Goal: Navigation & Orientation: Find specific page/section

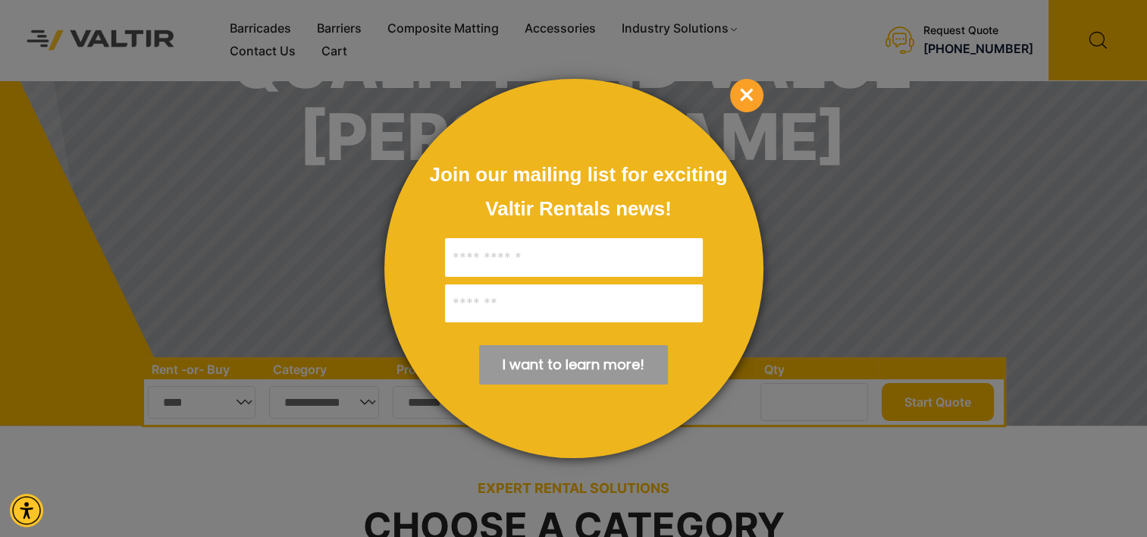
scroll to position [227, 0]
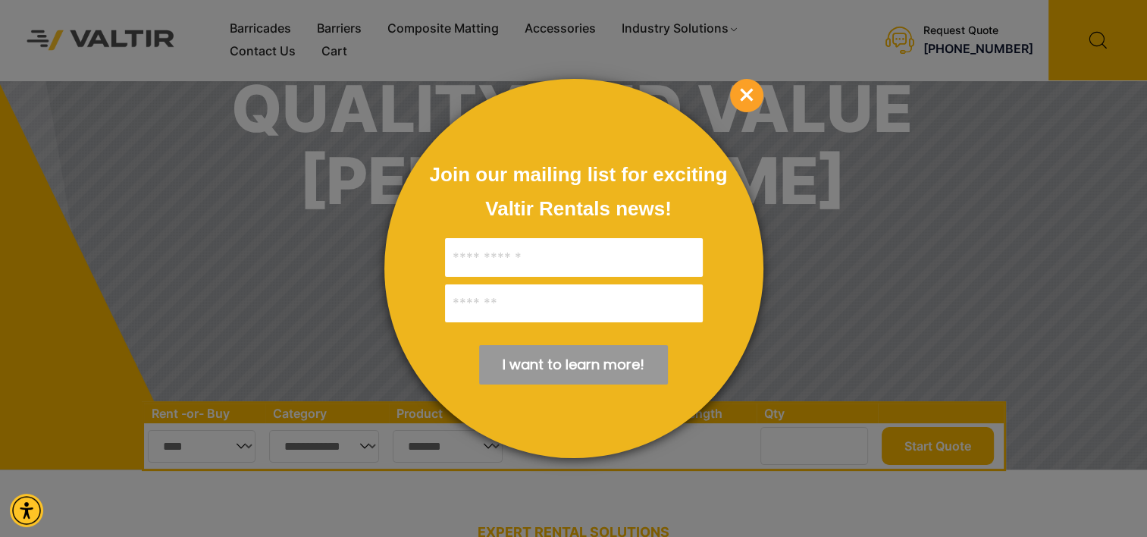
click at [752, 97] on span "×" at bounding box center [746, 95] width 33 height 33
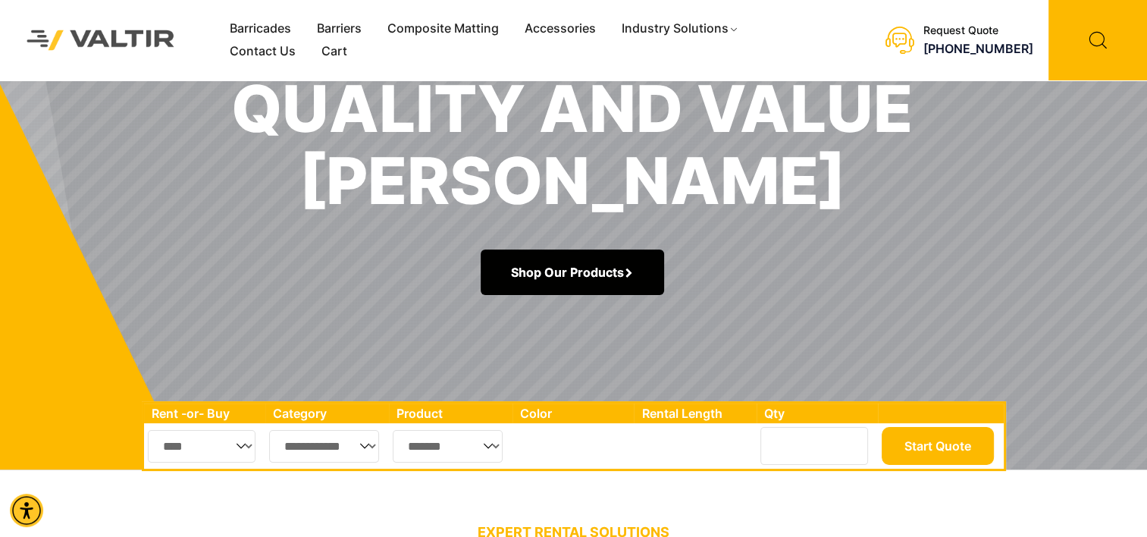
click at [574, 276] on link "Shop Our Products" at bounding box center [572, 271] width 183 height 45
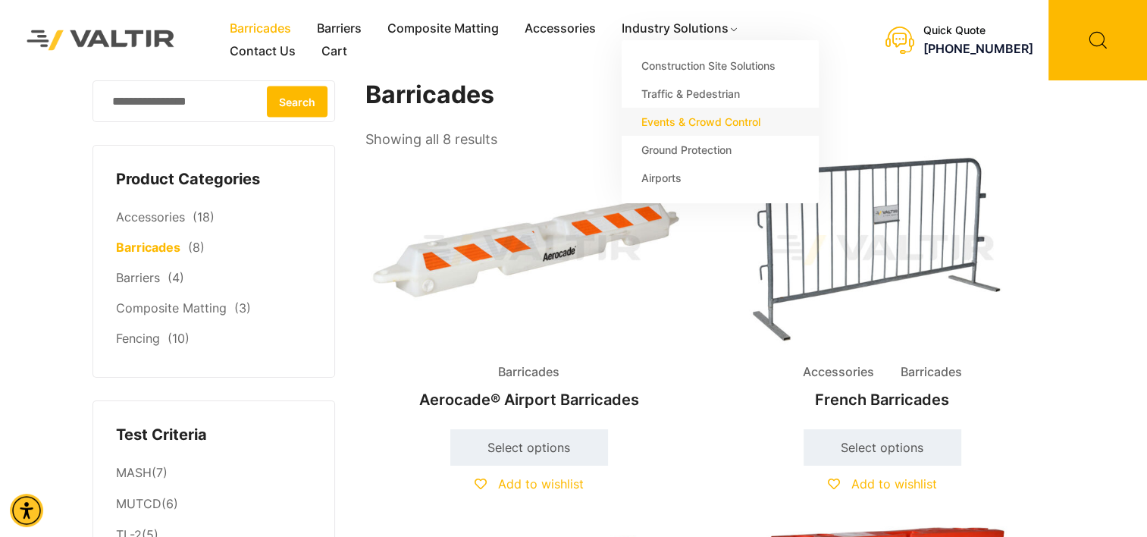
click at [673, 124] on link "Events & Crowd Control" at bounding box center [719, 122] width 197 height 28
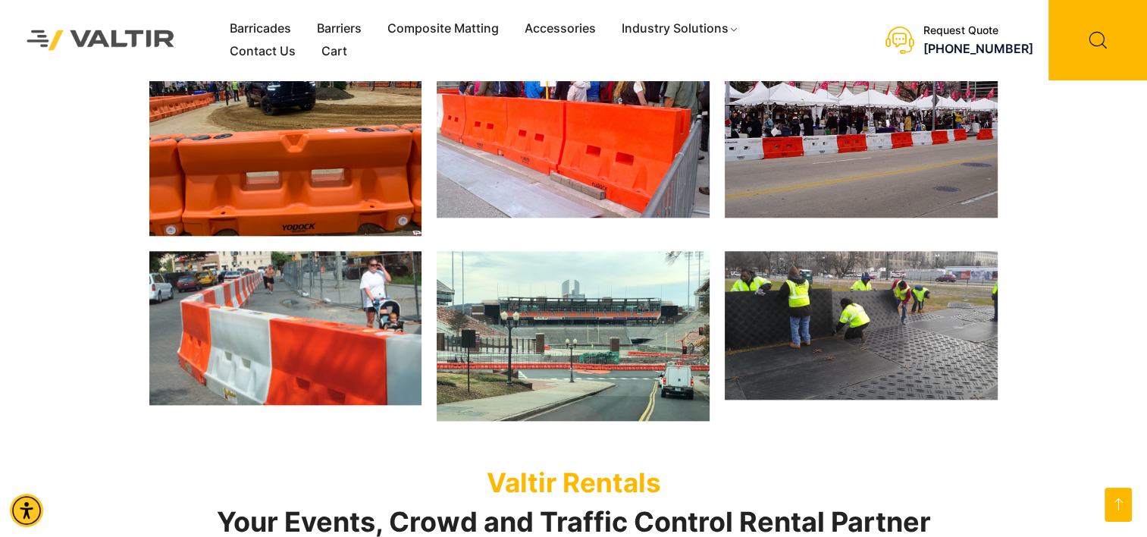
scroll to position [1667, 0]
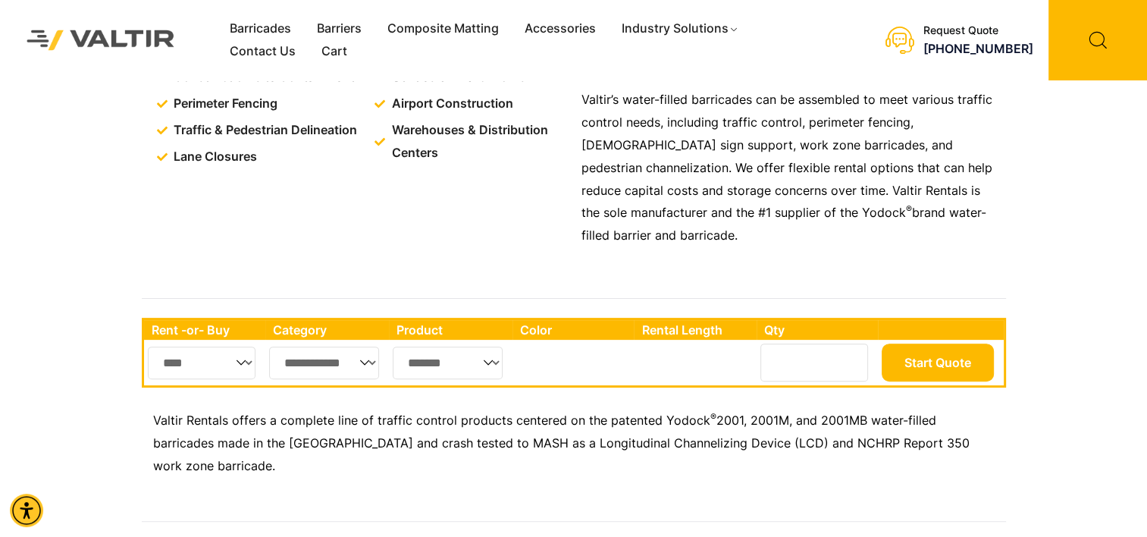
scroll to position [79, 0]
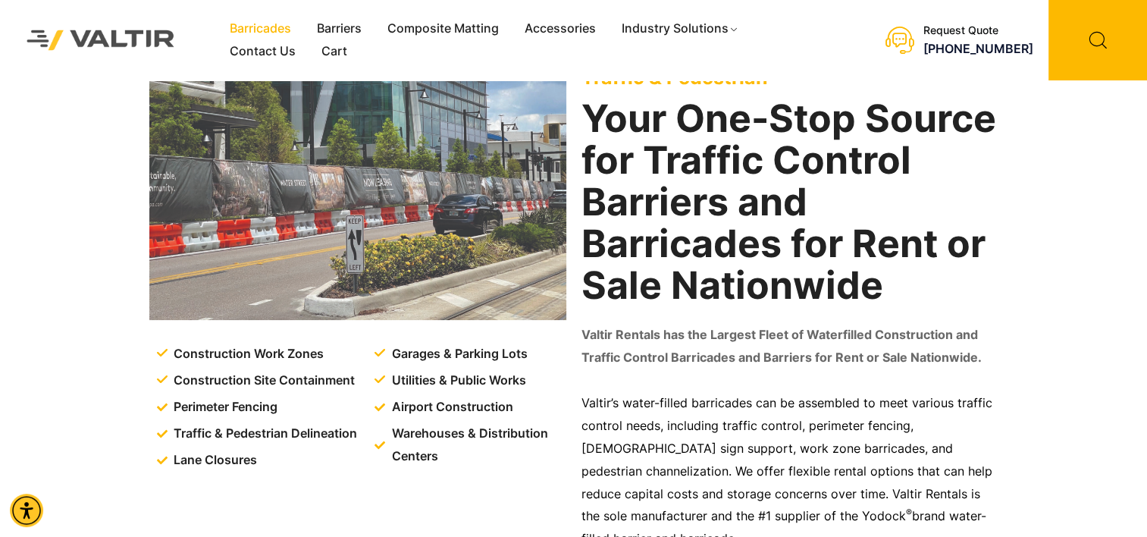
click at [266, 25] on link "Barricades" at bounding box center [260, 28] width 87 height 23
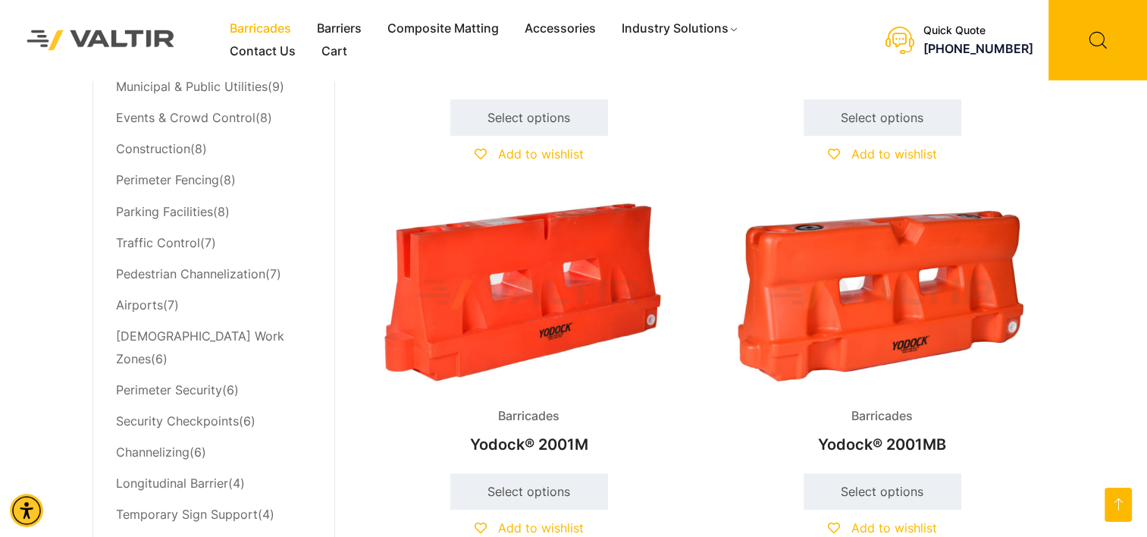
scroll to position [531, 0]
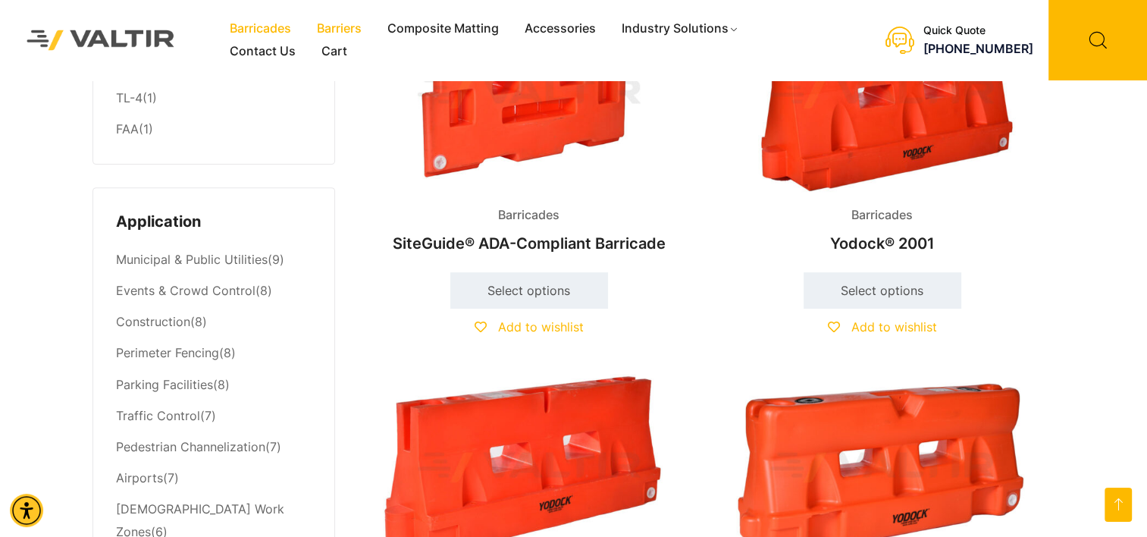
click at [345, 31] on link "Barriers" at bounding box center [339, 28] width 70 height 23
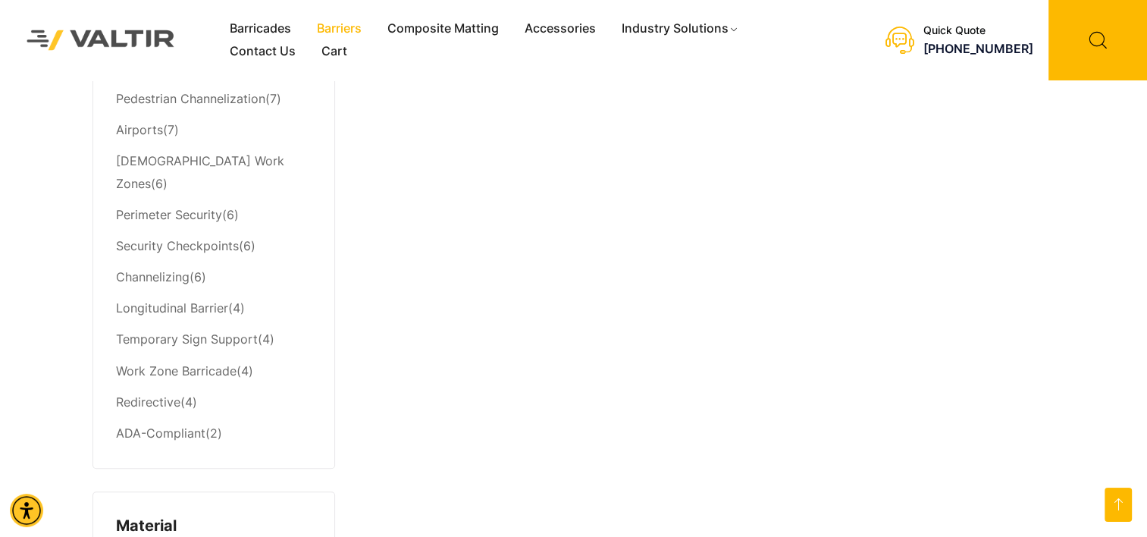
scroll to position [1061, 0]
